Goal: Find specific page/section: Find specific page/section

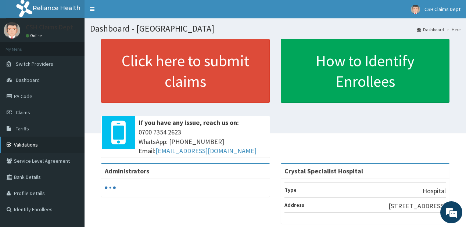
click at [35, 145] on link "Validations" at bounding box center [42, 145] width 84 height 16
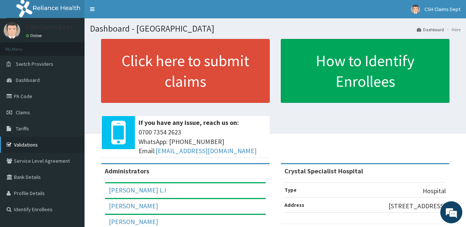
click at [30, 145] on link "Validations" at bounding box center [42, 145] width 84 height 16
